Goal: Information Seeking & Learning: Learn about a topic

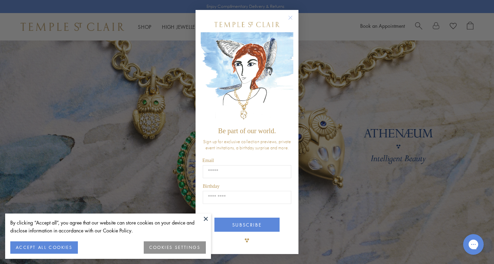
scroll to position [12, 0]
click at [205, 217] on button at bounding box center [206, 218] width 10 height 10
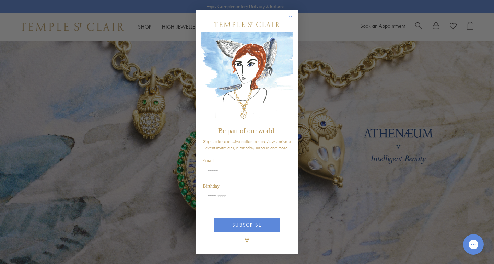
click at [289, 19] on icon "Close dialog" at bounding box center [290, 17] width 3 height 3
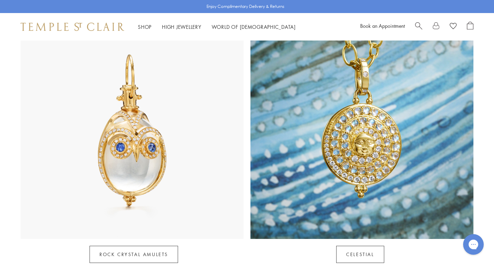
scroll to position [385, 0]
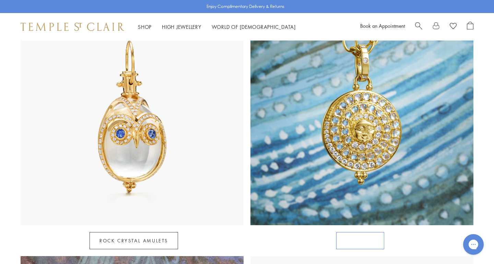
click at [361, 232] on link "Celestial" at bounding box center [360, 240] width 48 height 17
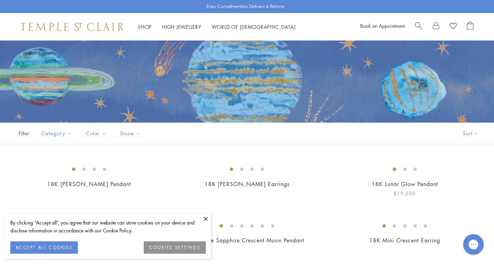
scroll to position [76, 0]
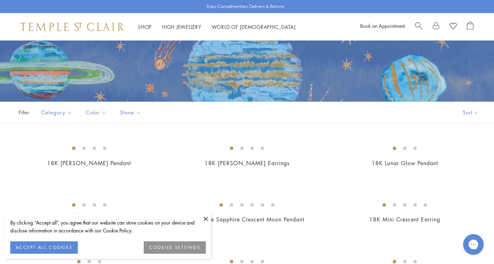
click at [207, 217] on button at bounding box center [206, 218] width 10 height 10
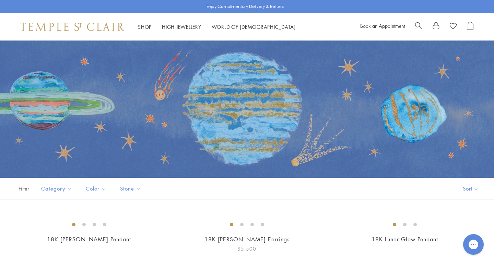
scroll to position [0, 0]
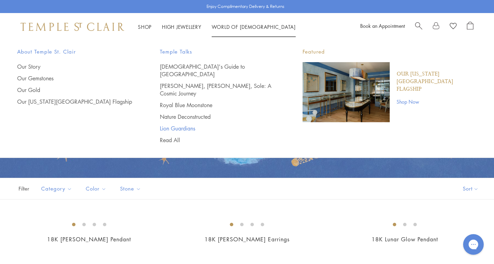
click at [187, 124] on link "Lion Guardians" at bounding box center [217, 128] width 115 height 8
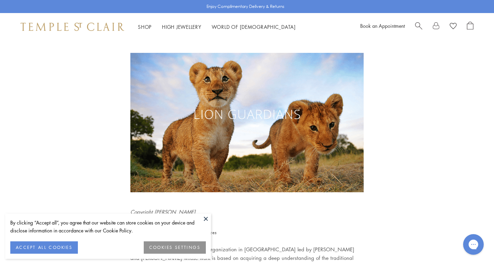
scroll to position [30, 0]
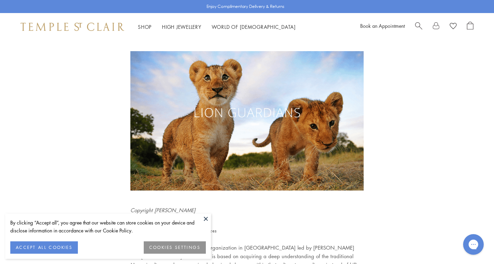
click at [207, 217] on button at bounding box center [206, 218] width 10 height 10
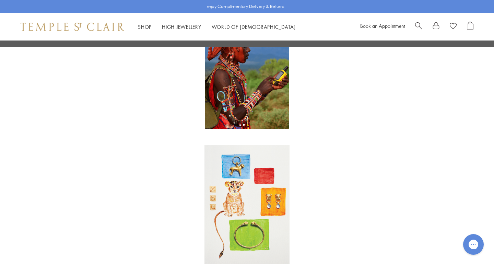
scroll to position [337, 0]
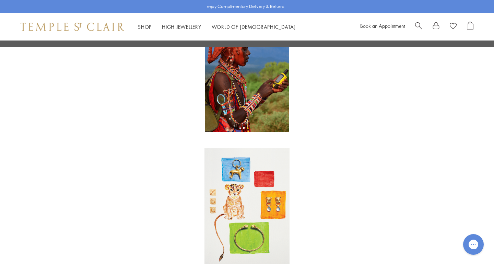
click at [247, 220] on img at bounding box center [246, 208] width 85 height 120
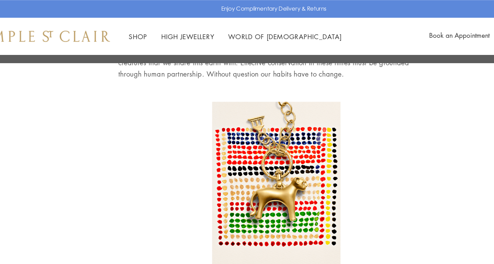
scroll to position [1118, 0]
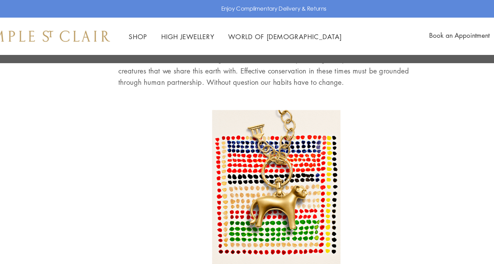
click at [202, 113] on img at bounding box center [247, 142] width 95 height 122
click at [202, 129] on img at bounding box center [247, 142] width 95 height 122
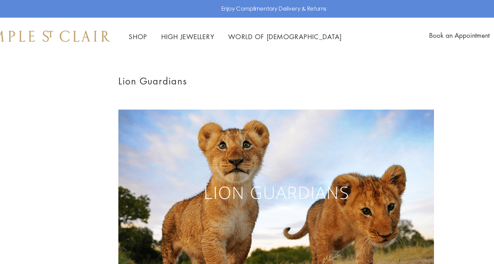
scroll to position [0, 0]
click at [162, 29] on li "High Jewellery High Jewellery" at bounding box center [181, 27] width 39 height 9
click at [162, 25] on link "High Jewellery High Jewellery" at bounding box center [181, 26] width 39 height 7
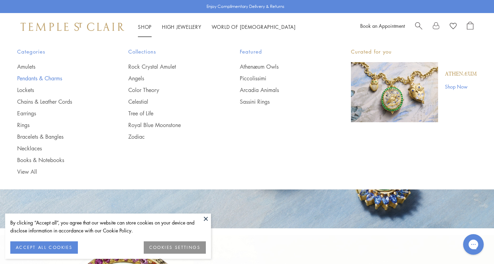
click at [61, 78] on link "Pendants & Charms" at bounding box center [59, 78] width 84 height 8
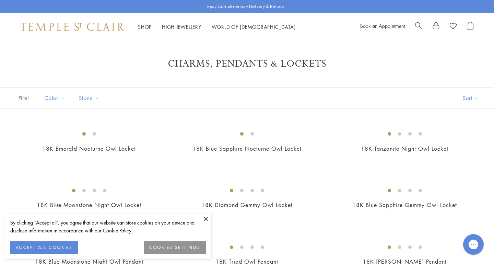
click at [204, 218] on button at bounding box center [206, 218] width 10 height 10
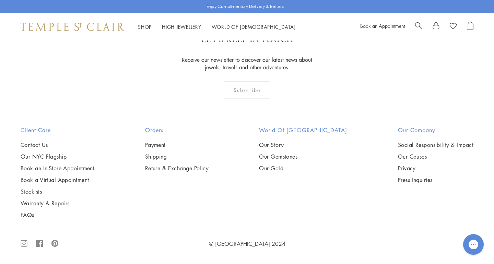
scroll to position [4093, 0]
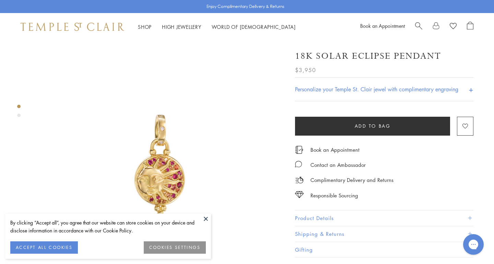
click at [324, 220] on button "Product Details" at bounding box center [384, 217] width 178 height 15
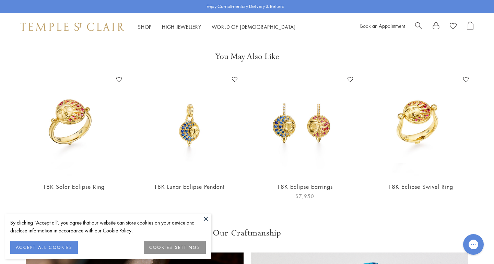
scroll to position [526, 0]
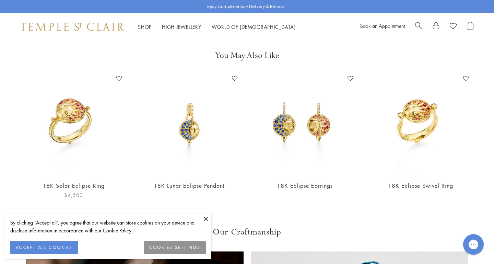
click at [79, 110] on img at bounding box center [74, 124] width 102 height 102
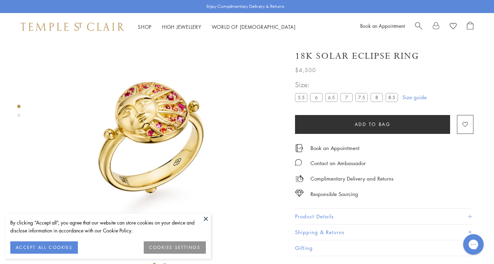
scroll to position [20, 0]
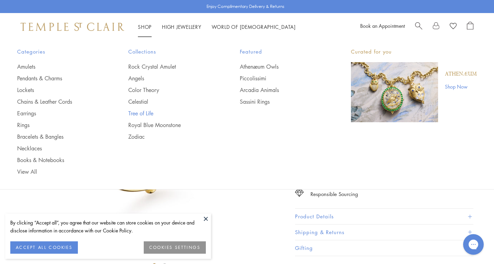
click at [145, 112] on link "Tree of Life" at bounding box center [170, 113] width 84 height 8
click at [60, 159] on link "Books & Notebooks" at bounding box center [59, 160] width 84 height 8
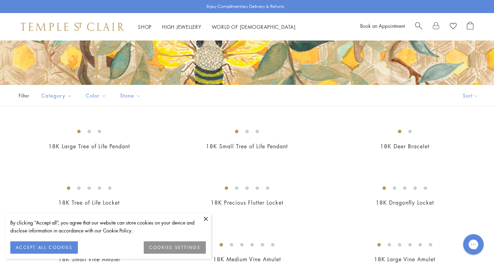
scroll to position [95, 0]
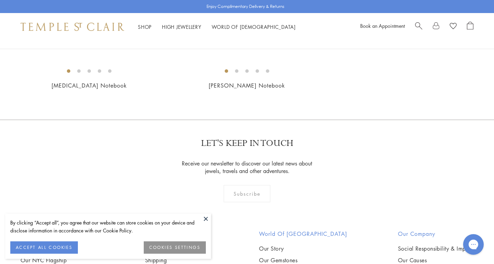
scroll to position [286, 0]
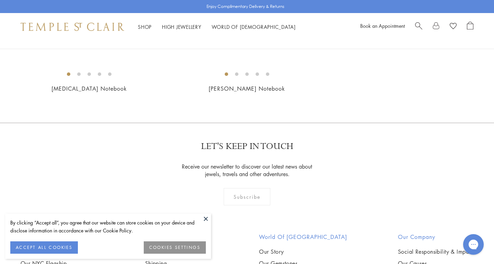
click at [0, 0] on img at bounding box center [0, 0] width 0 height 0
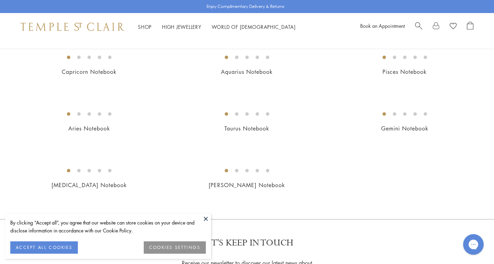
scroll to position [174, 0]
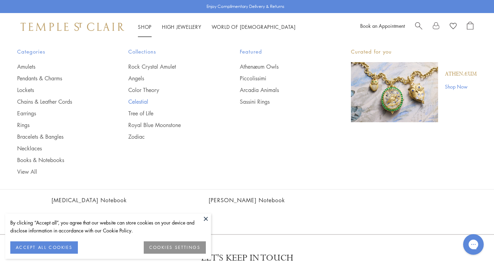
click at [144, 100] on link "Celestial" at bounding box center [170, 102] width 84 height 8
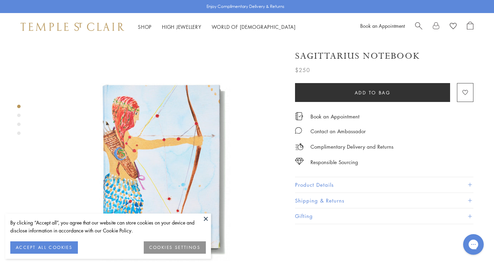
click at [215, 181] on img at bounding box center [159, 165] width 250 height 250
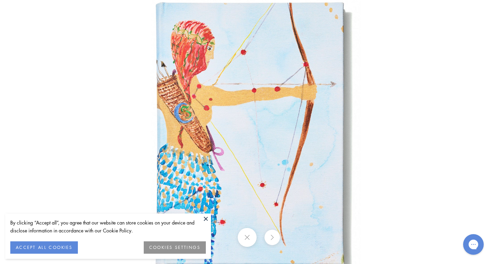
click at [234, 147] on img at bounding box center [246, 131] width 401 height 401
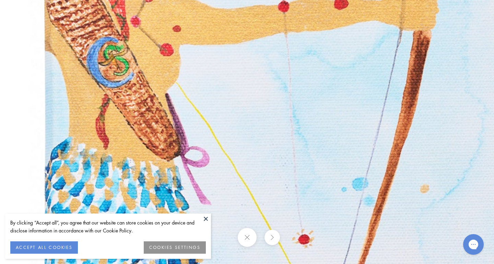
click at [232, 148] on img at bounding box center [265, 109] width 987 height 987
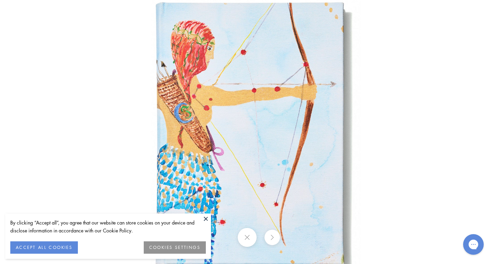
click at [270, 240] on button at bounding box center [271, 236] width 15 height 15
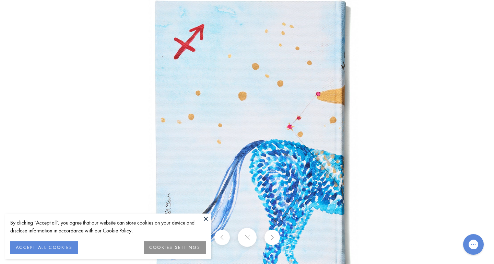
click at [271, 238] on button at bounding box center [271, 236] width 15 height 15
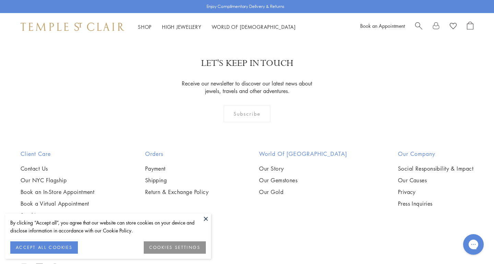
scroll to position [1204, 0]
